Goal: Task Accomplishment & Management: Complete application form

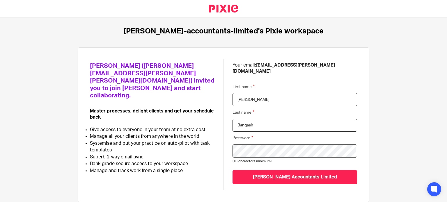
scroll to position [8, 0]
click at [293, 152] on div "Password (10 characters minimum)" at bounding box center [294, 148] width 125 height 33
click at [232, 170] on input "[PERSON_NAME] Accountants Limited" at bounding box center [294, 177] width 125 height 14
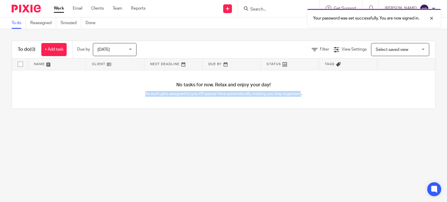
click at [357, 69] on main "To do Reassigned Snoozed Done To do (0) + Add task Due by Today Today Today Tom…" at bounding box center [223, 101] width 447 height 202
click at [214, 139] on main "To do Reassigned Snoozed Done To do (0) + Add task Due by Today Today Today Tom…" at bounding box center [223, 101] width 447 height 202
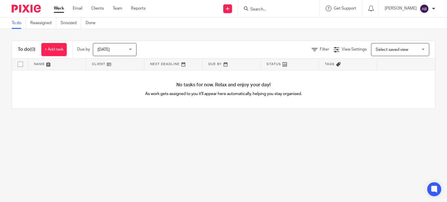
click at [435, 7] on div at bounding box center [433, 8] width 3 height 3
click at [407, 41] on span "Logout" at bounding box center [408, 40] width 13 height 4
